Goal: Information Seeking & Learning: Learn about a topic

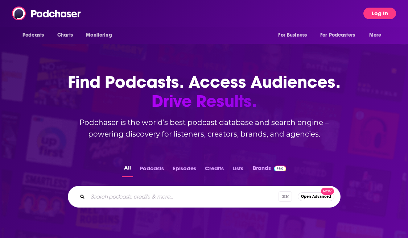
click at [379, 15] on button "Log In" at bounding box center [380, 14] width 33 height 12
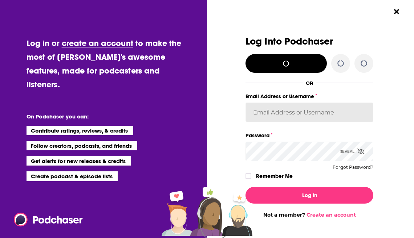
type input "kkitamorn"
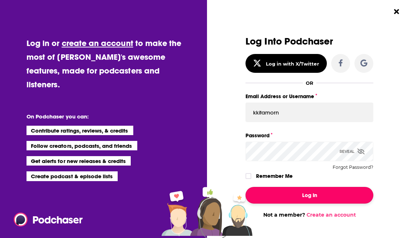
click at [303, 193] on button "Log In" at bounding box center [309, 195] width 128 height 17
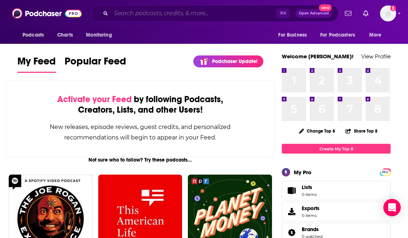
click at [188, 17] on input "Search podcasts, credits, & more..." at bounding box center [194, 14] width 166 height 12
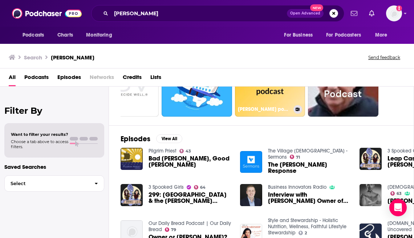
scroll to position [115, 0]
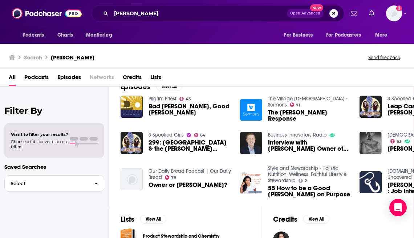
click at [172, 7] on div "[PERSON_NAME] Open Advanced New" at bounding box center [217, 13] width 253 height 17
click at [181, 13] on input "[PERSON_NAME]" at bounding box center [199, 14] width 176 height 12
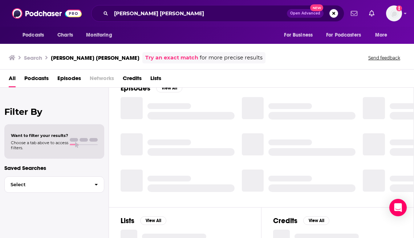
scroll to position [13, 0]
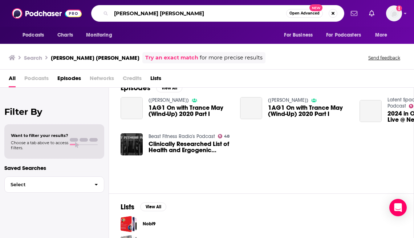
drag, startPoint x: 159, startPoint y: 14, endPoint x: 179, endPoint y: 14, distance: 19.6
click at [179, 14] on input "[PERSON_NAME] [PERSON_NAME]" at bounding box center [198, 14] width 175 height 12
type input "[PERSON_NAME]"
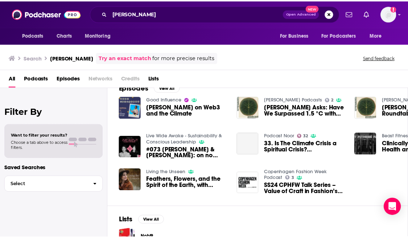
scroll to position [106, 0]
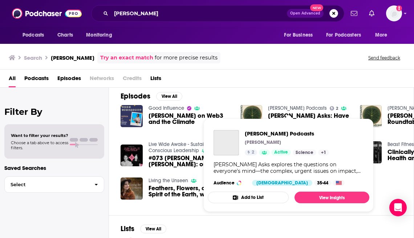
click at [296, 108] on link "[PERSON_NAME] Podcasts" at bounding box center [297, 108] width 59 height 6
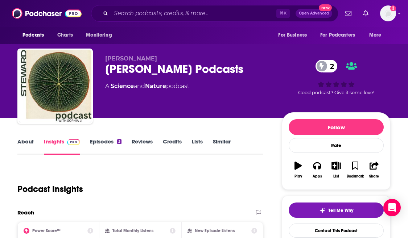
click at [323, 63] on icon at bounding box center [322, 66] width 4 height 7
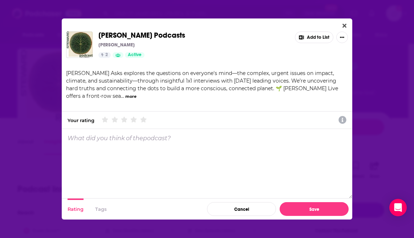
click at [43, 121] on div "[PERSON_NAME] Podcasts [PERSON_NAME] 2 Active Add to List [PERSON_NAME] Asks ex…" at bounding box center [207, 119] width 414 height 238
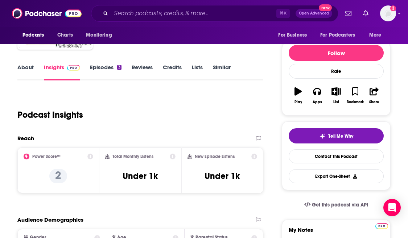
scroll to position [74, 0]
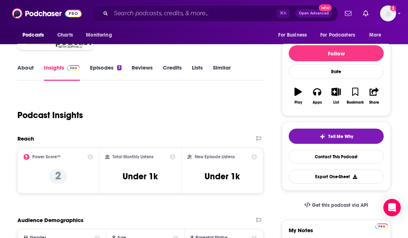
click at [113, 64] on link "Episodes 3" at bounding box center [106, 72] width 32 height 17
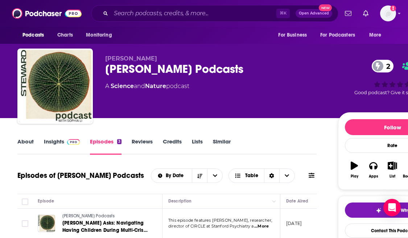
click at [28, 139] on link "About" at bounding box center [25, 146] width 16 height 17
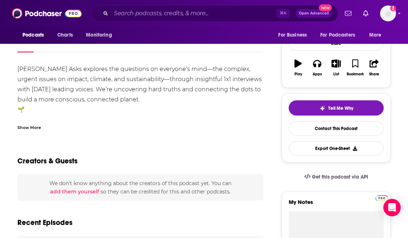
scroll to position [110, 0]
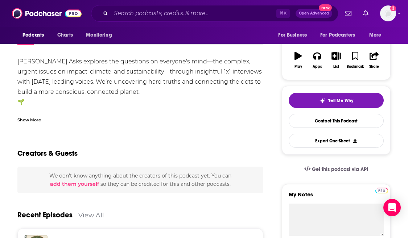
click at [136, 77] on div "[PERSON_NAME] Asks explores the questions on everyone's mind—the complex, urgen…" at bounding box center [140, 97] width 246 height 81
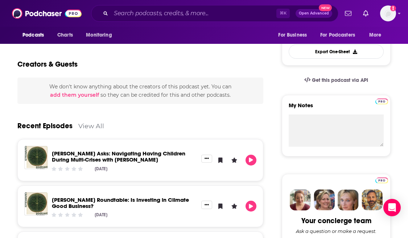
click at [136, 77] on div "Creators & Guests" at bounding box center [140, 59] width 246 height 35
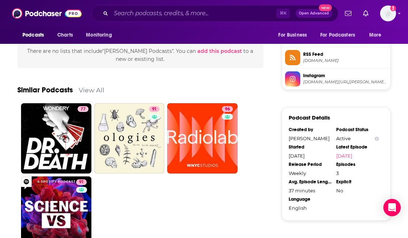
scroll to position [533, 0]
